Goal: Find specific page/section: Find specific page/section

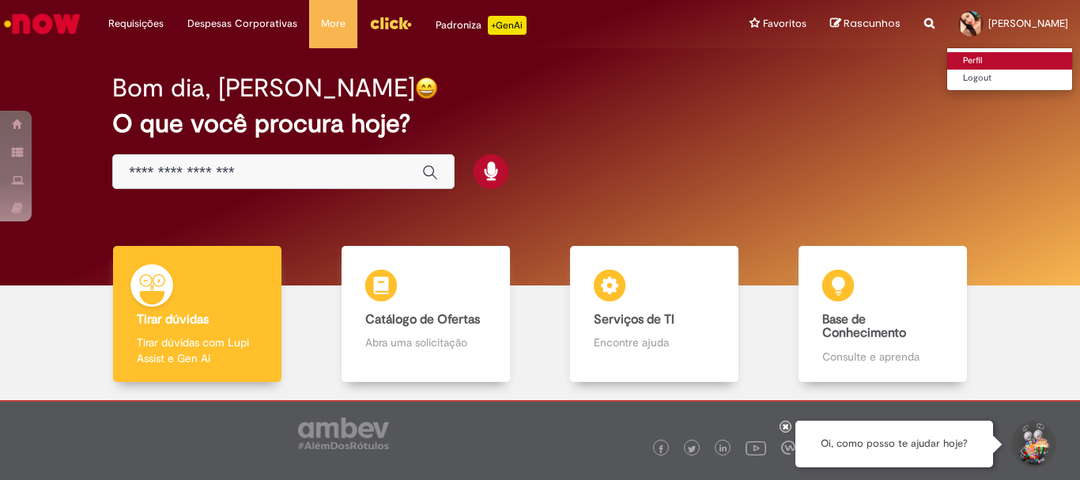
click at [954, 55] on link "Perfil" at bounding box center [1009, 60] width 125 height 17
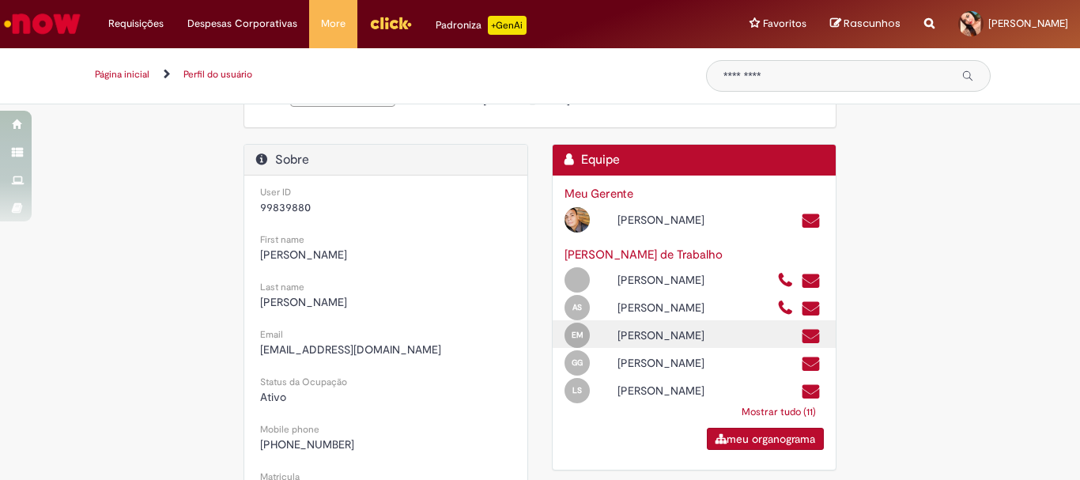
scroll to position [395, 0]
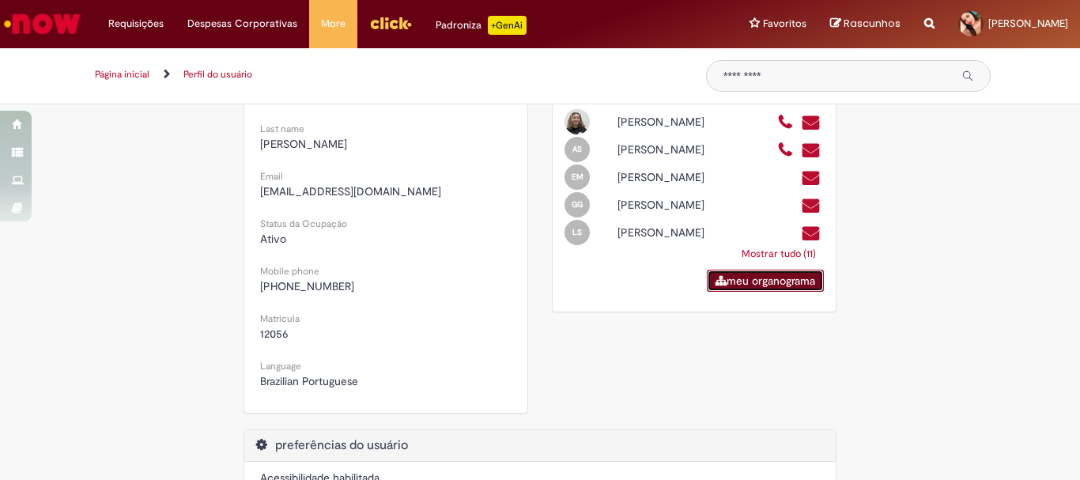
click at [753, 292] on link "meu organograma" at bounding box center [765, 281] width 117 height 22
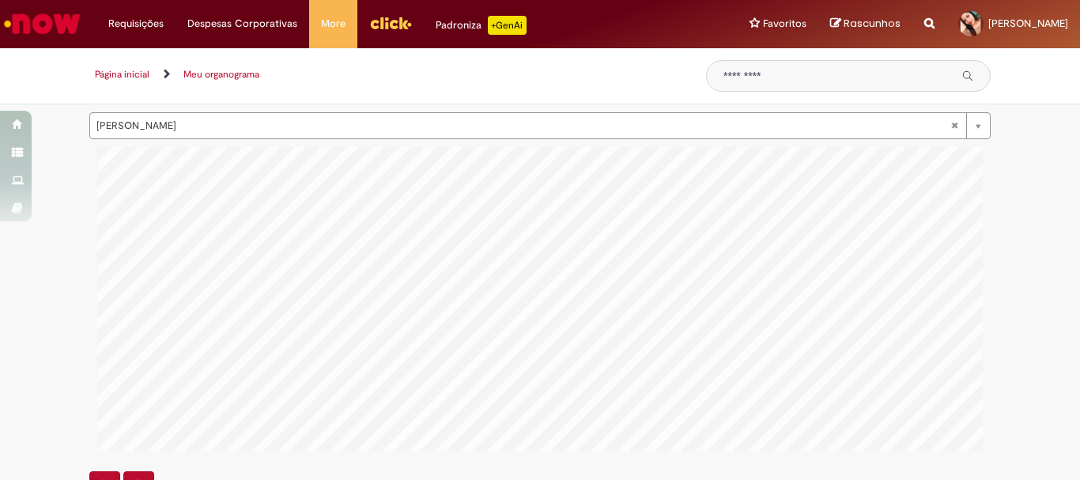
scroll to position [0, 547]
click at [125, 70] on link "Página inicial" at bounding box center [122, 74] width 55 height 13
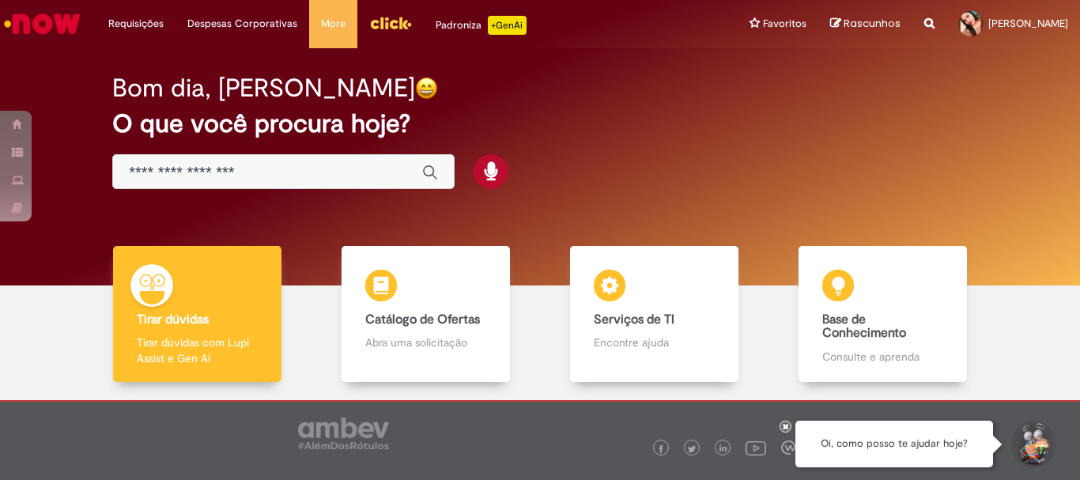
scroll to position [77, 0]
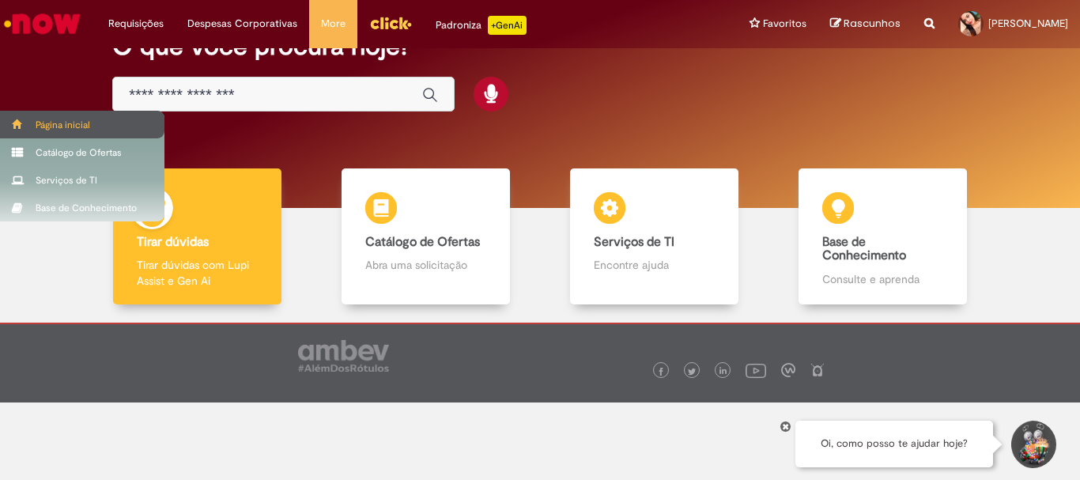
click at [6, 119] on div "Página inicial" at bounding box center [82, 125] width 164 height 28
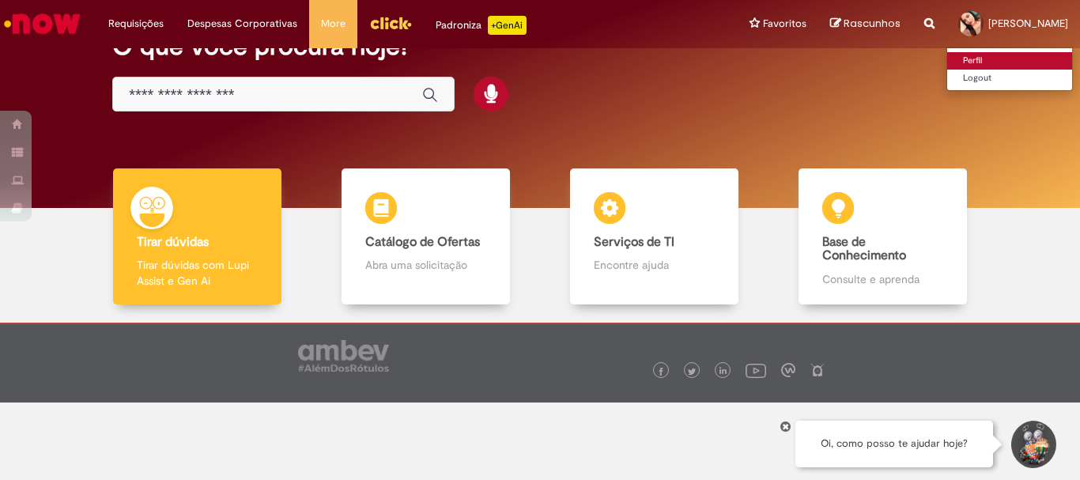
click at [959, 55] on link "Perfil" at bounding box center [1009, 60] width 125 height 17
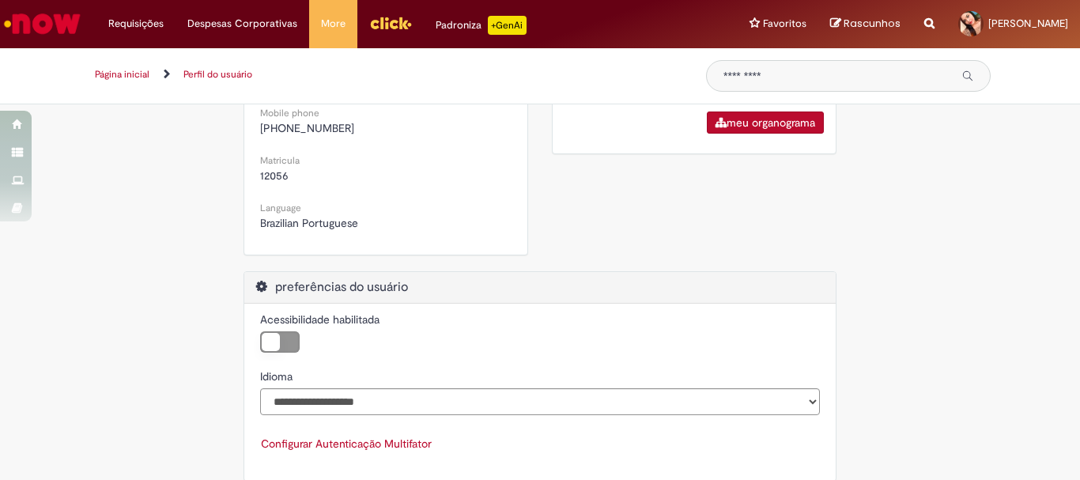
scroll to position [572, 0]
